Goal: Information Seeking & Learning: Learn about a topic

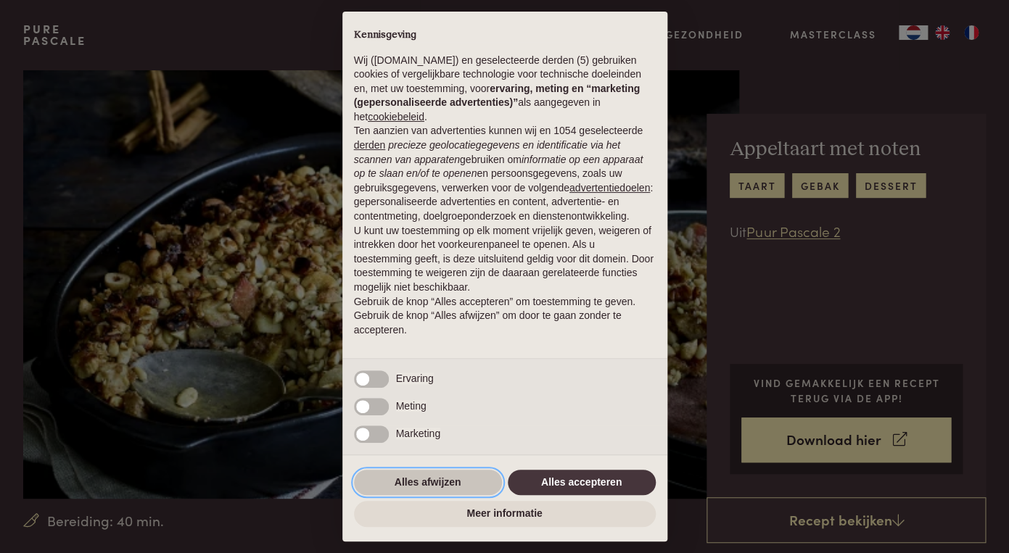
click at [465, 479] on button "Alles afwijzen" at bounding box center [428, 483] width 148 height 26
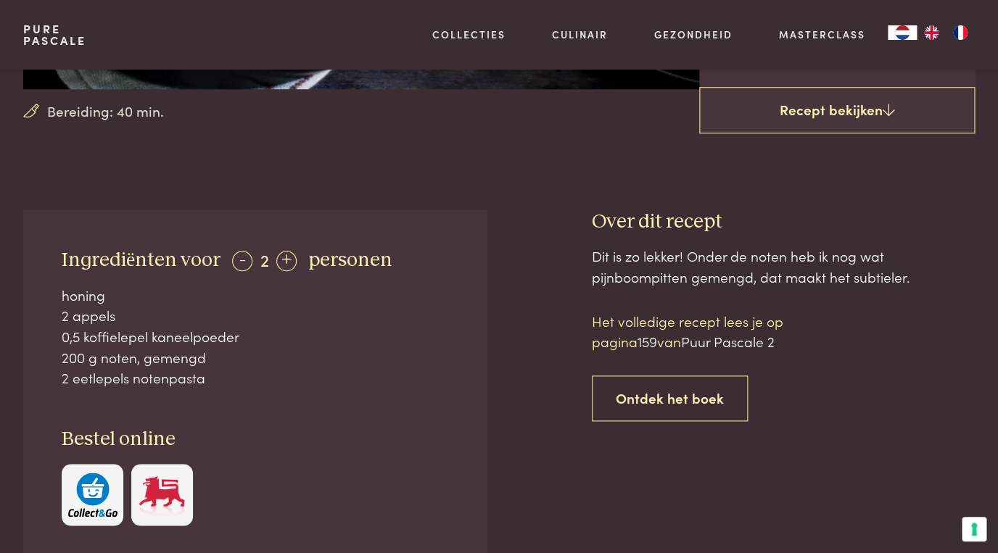
scroll to position [409, 0]
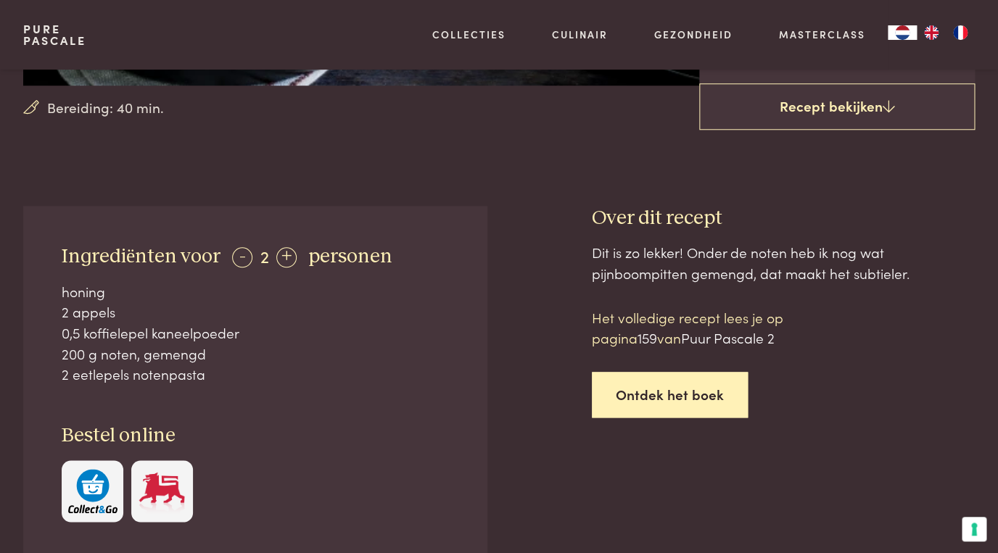
click at [670, 396] on link "Ontdek het boek" at bounding box center [670, 395] width 156 height 46
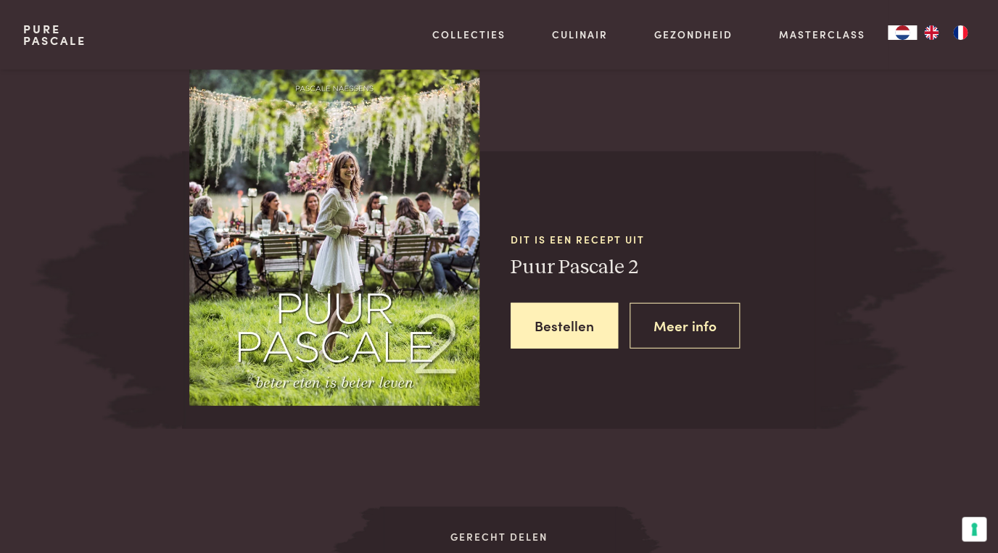
scroll to position [1221, 0]
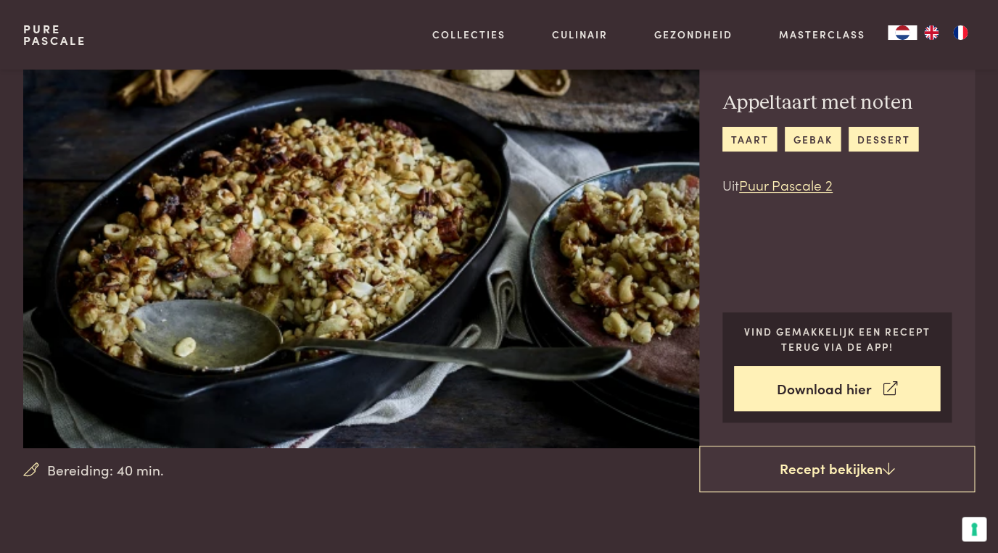
scroll to position [46, 0]
click at [798, 186] on link "Puur Pascale 2" at bounding box center [786, 186] width 94 height 20
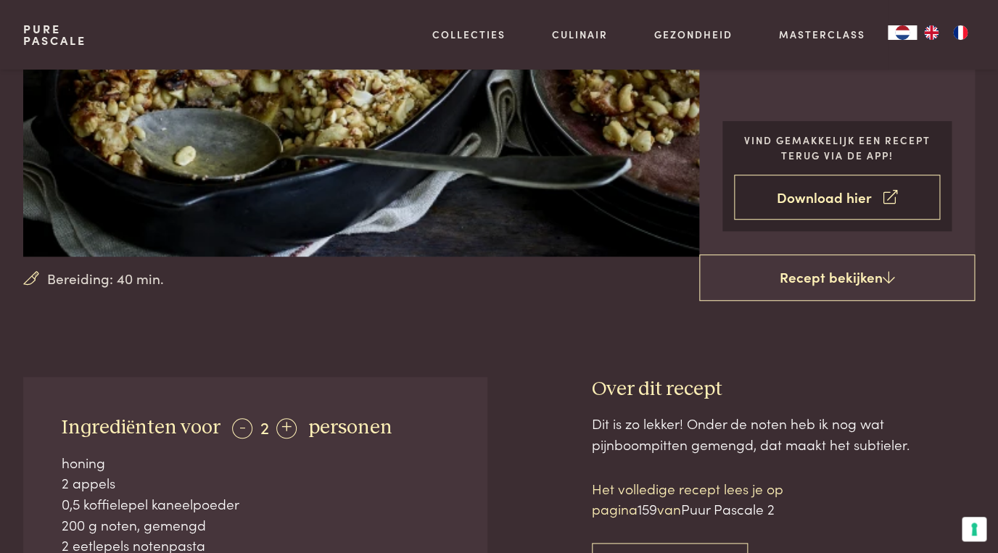
scroll to position [236, 0]
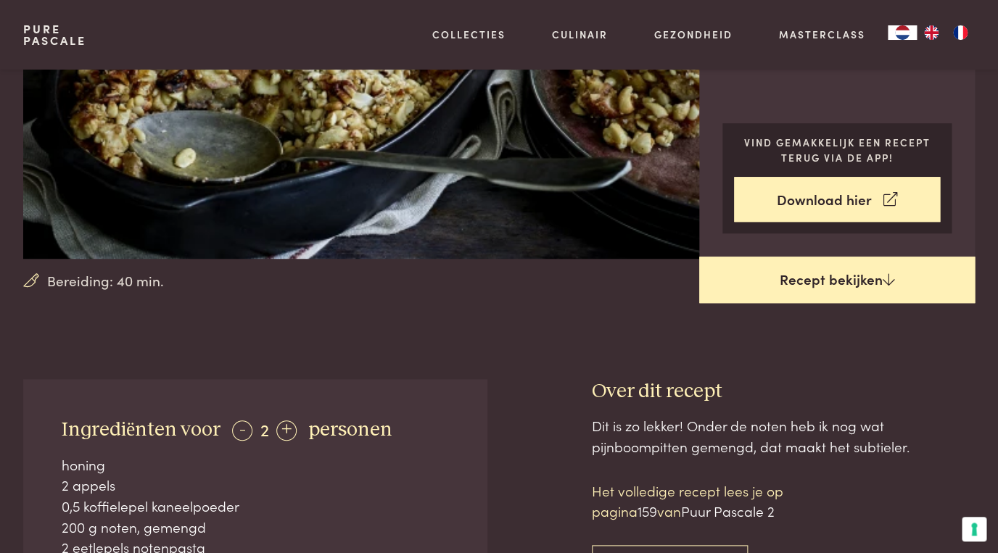
click at [813, 279] on link "Recept bekijken" at bounding box center [837, 280] width 276 height 46
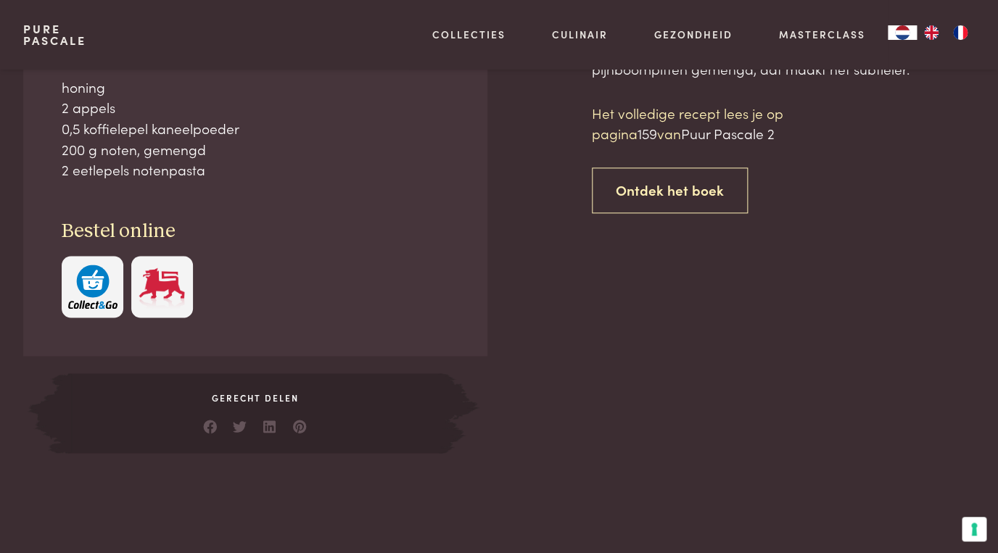
scroll to position [614, 0]
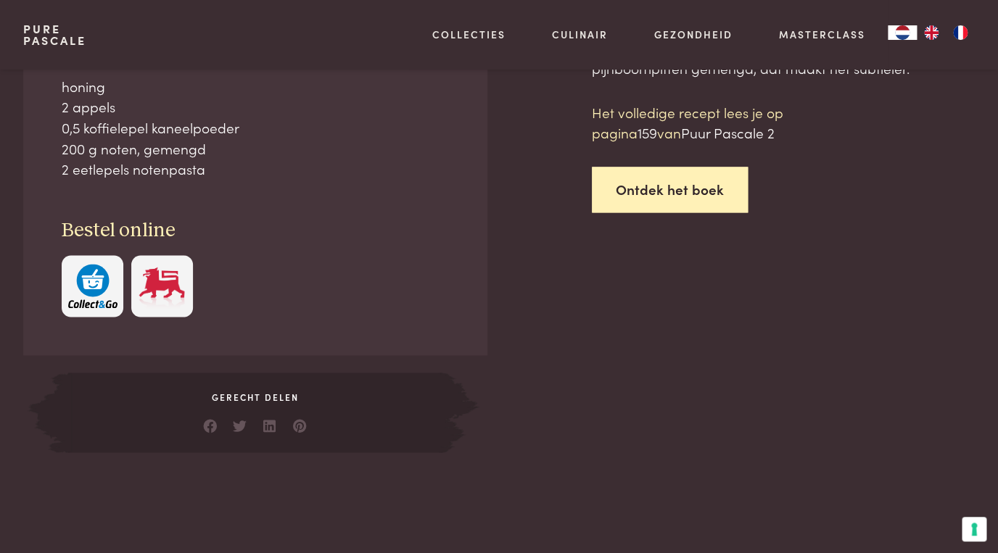
click at [693, 191] on link "Ontdek het boek" at bounding box center [670, 190] width 156 height 46
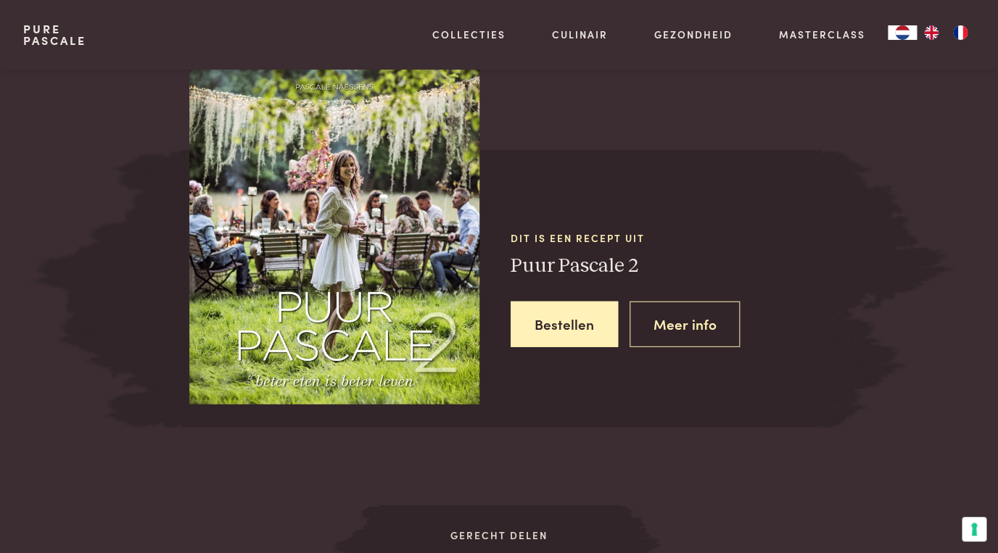
scroll to position [1221, 0]
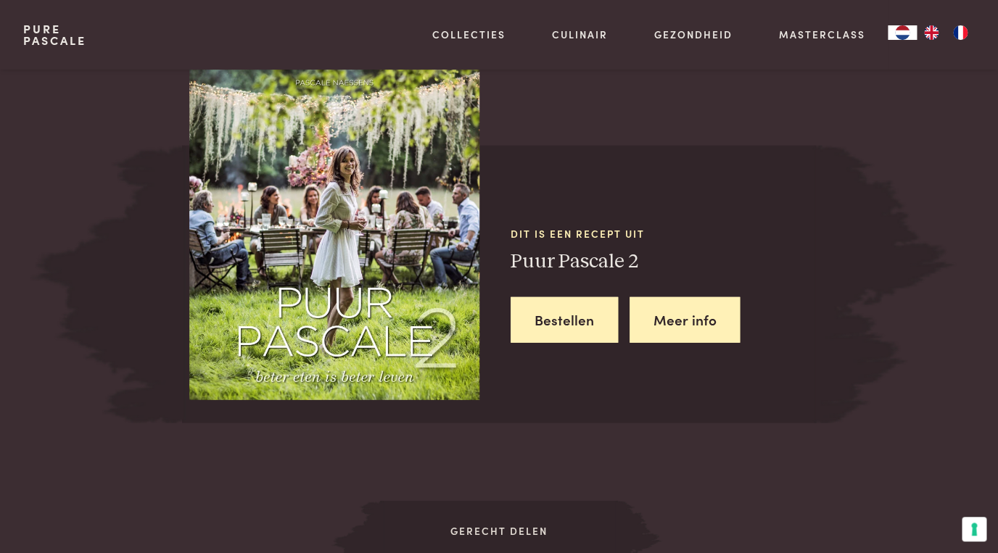
click at [672, 324] on link "Meer info" at bounding box center [685, 320] width 111 height 46
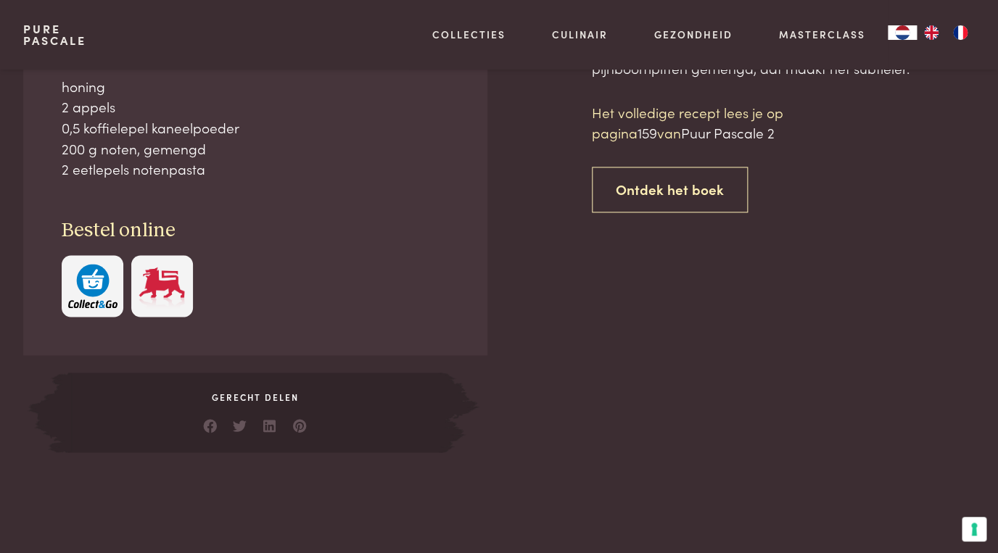
scroll to position [1221, 0]
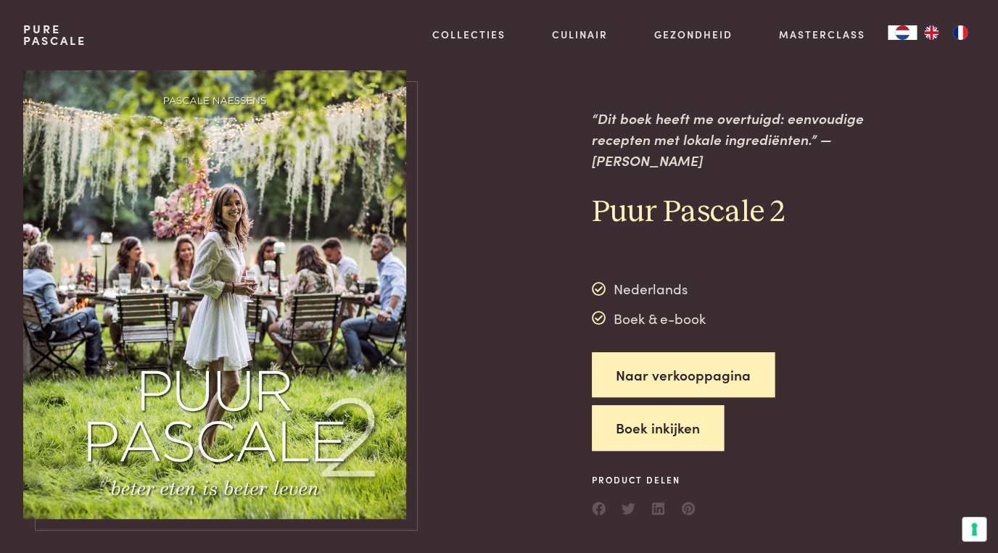
click at [651, 405] on button "Boek inkijken" at bounding box center [658, 428] width 132 height 46
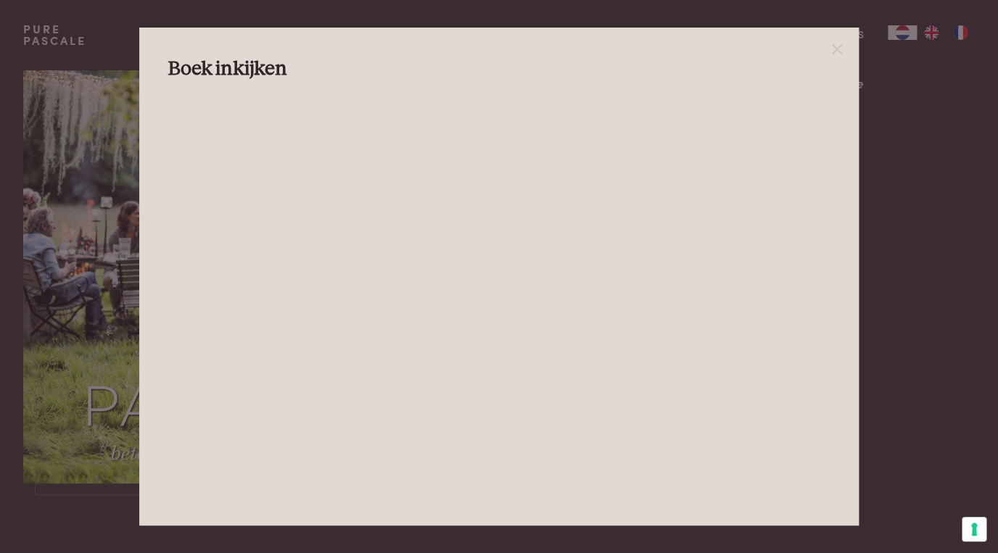
scroll to position [30, 0]
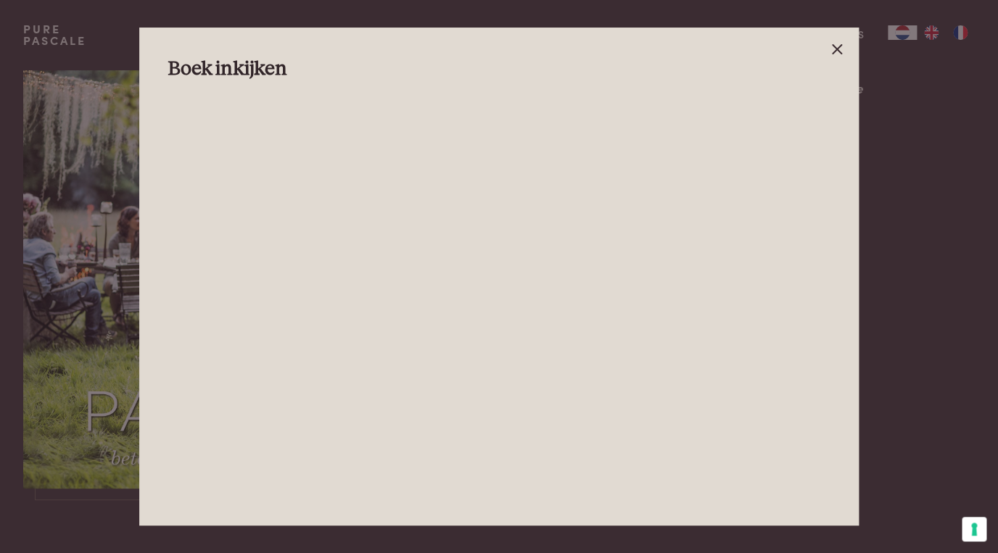
click at [836, 47] on icon at bounding box center [836, 49] width 17 height 17
